Goal: Task Accomplishment & Management: Use online tool/utility

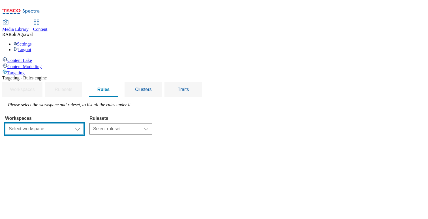
click at [84, 123] on select "Select workspace Content" at bounding box center [44, 128] width 79 height 11
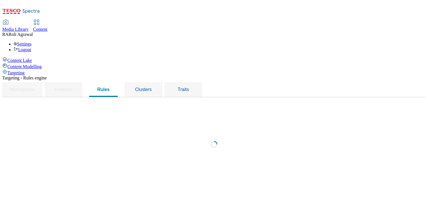
select select "f510054f-adaa-4692-b570-80fa3897127a"
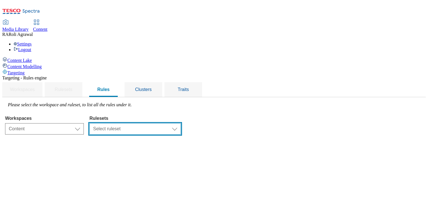
click at [174, 123] on select "Select ruleset ghs-[GEOGRAPHIC_DATA]" at bounding box center [134, 128] width 91 height 11
select select "48eb89cc-c22c-49b3-9be3-6f8cd5821d05"
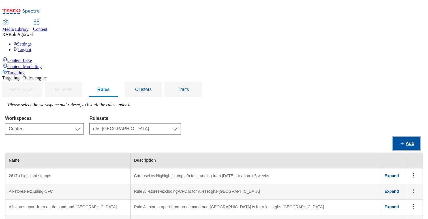
click at [415, 138] on button "Add" at bounding box center [406, 144] width 27 height 12
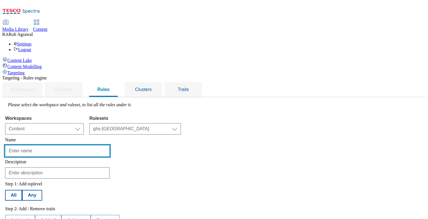
click at [110, 145] on input "text" at bounding box center [57, 150] width 104 height 11
type input "Rules for All Profile Segment Load"
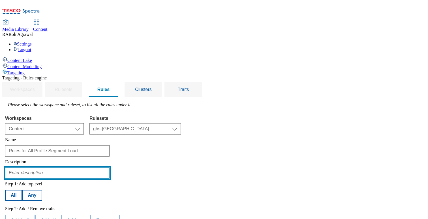
click at [110, 168] on input "text" at bounding box center [57, 173] width 104 height 11
type input "Click and Collect trial for 35 stores"
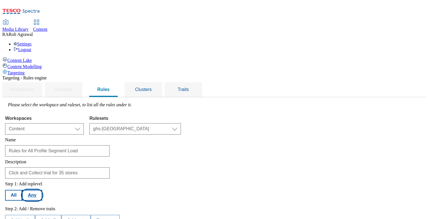
click at [42, 190] on button "Any" at bounding box center [32, 195] width 20 height 11
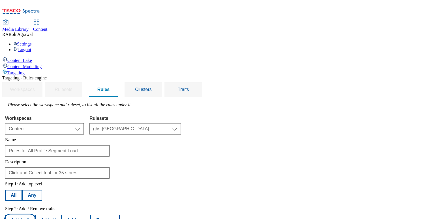
click at [35, 215] on button "Add trait" at bounding box center [20, 220] width 30 height 11
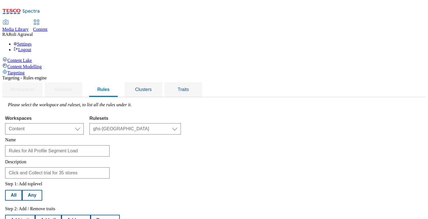
select select "variantId"
